Goal: Contribute content: Add original content to the website for others to see

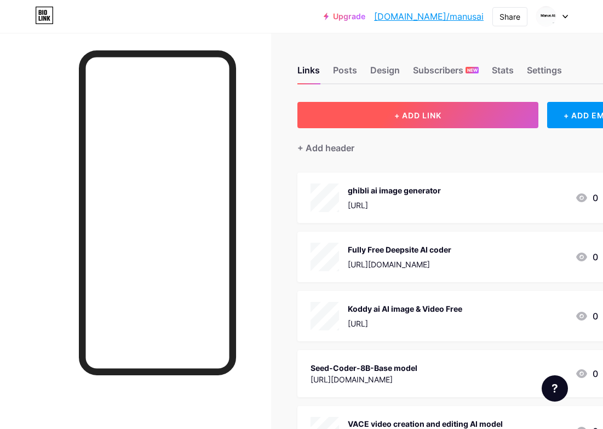
click at [362, 126] on button "+ ADD LINK" at bounding box center [418, 115] width 241 height 26
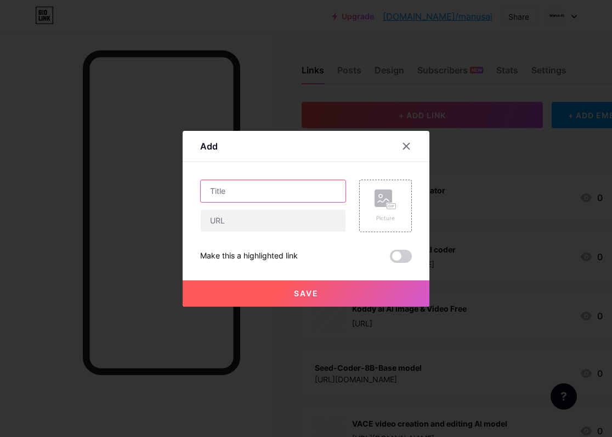
click at [240, 194] on input "text" at bounding box center [273, 191] width 145 height 22
paste input "Open Lovable - Free Open-Source AI Website Builder"
type input "Open Lovable - Free Open-Source AI Website Builder"
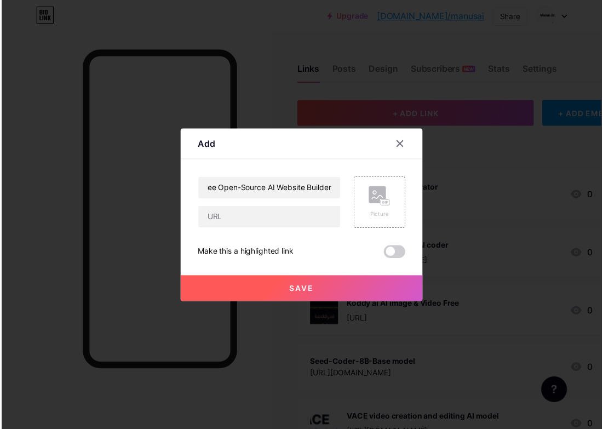
scroll to position [0, 0]
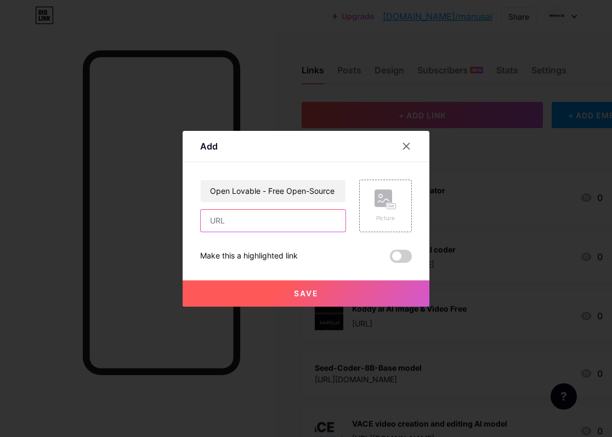
click at [275, 223] on input "text" at bounding box center [273, 221] width 145 height 22
paste input "[URL][DOMAIN_NAME]"
type input "[URL][DOMAIN_NAME]"
click at [384, 220] on div "Picture" at bounding box center [385, 218] width 22 height 8
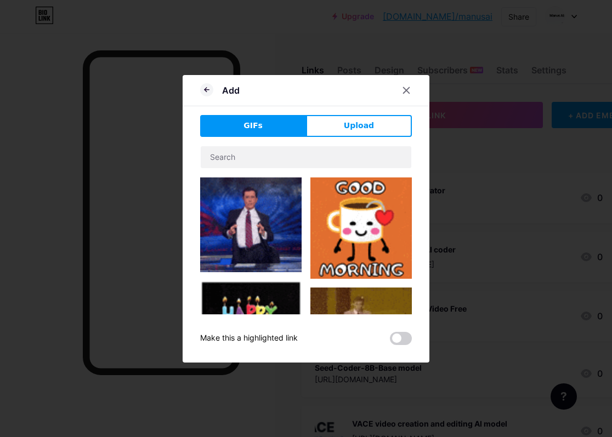
click at [267, 214] on img at bounding box center [250, 225] width 101 height 95
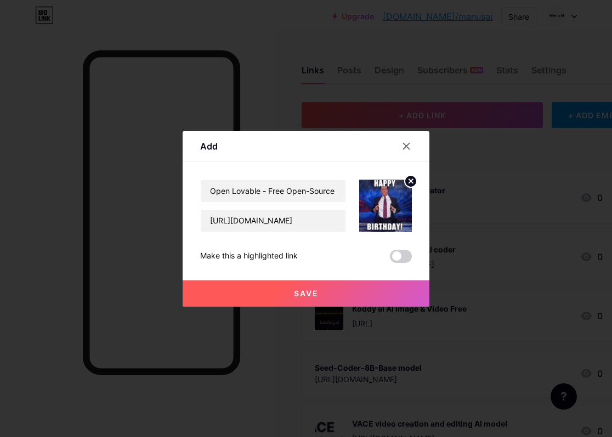
click at [315, 294] on button "Save" at bounding box center [306, 294] width 247 height 26
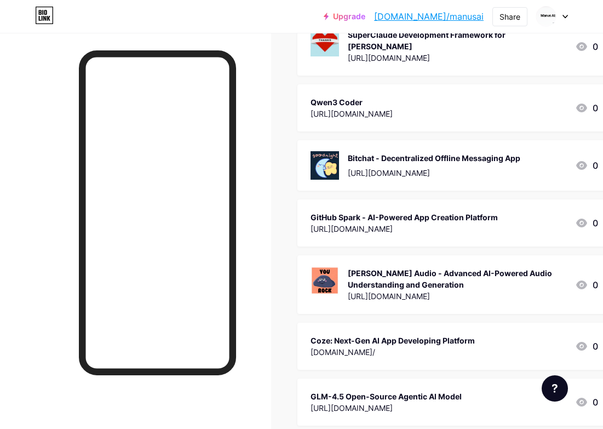
scroll to position [1848, 0]
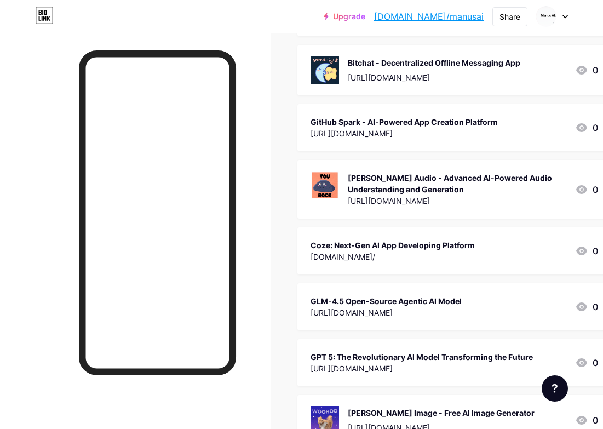
click at [409, 295] on div "GLM-4.5 Open-Source Agentic AI Model" at bounding box center [386, 301] width 151 height 12
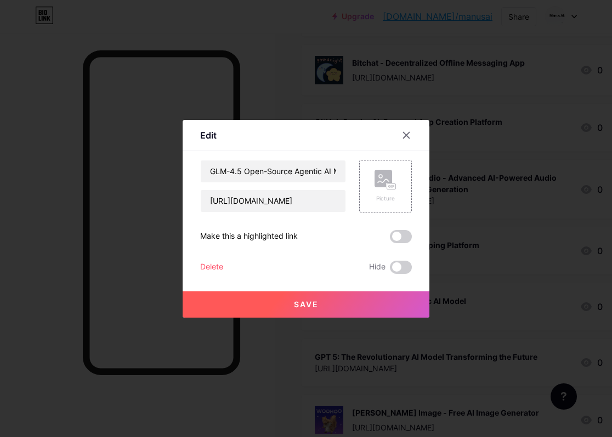
click at [309, 301] on span "Save" at bounding box center [306, 304] width 25 height 9
